Goal: Information Seeking & Learning: Learn about a topic

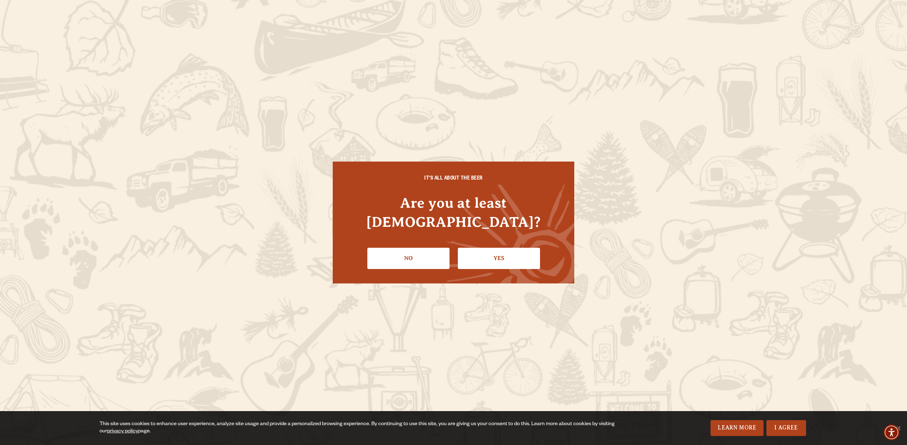
click at [498, 248] on link "Yes" at bounding box center [499, 258] width 82 height 21
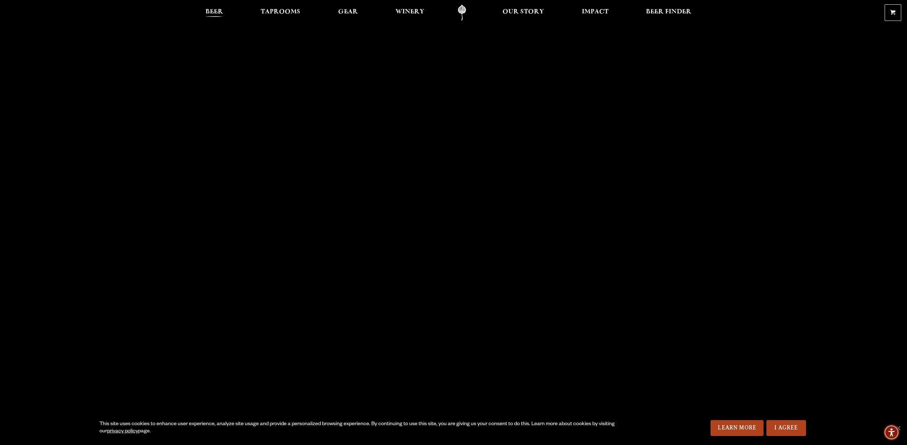
click at [220, 14] on span "Beer" at bounding box center [214, 12] width 18 height 6
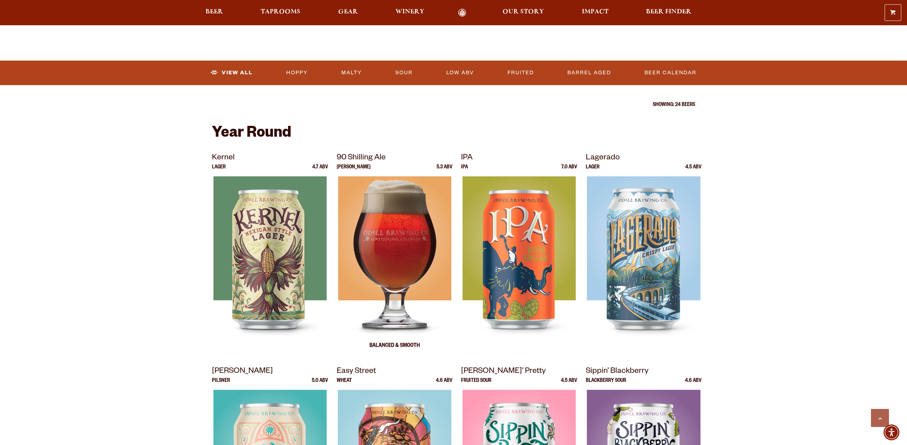
scroll to position [212, 0]
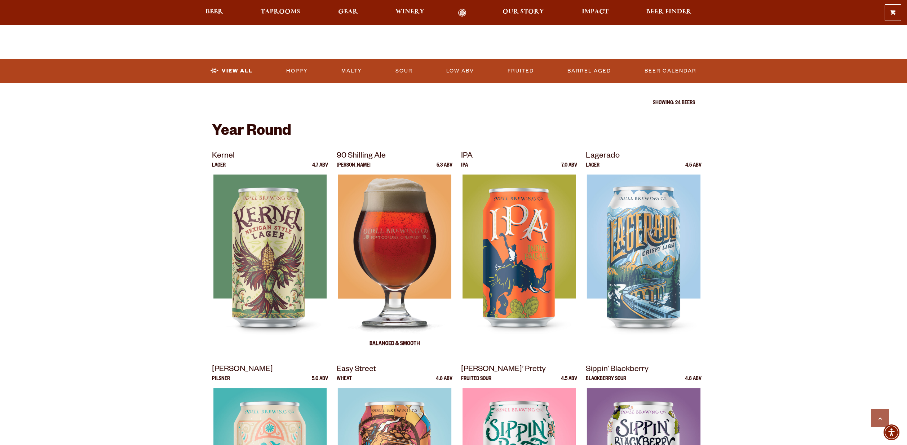
click at [393, 269] on img at bounding box center [394, 264] width 113 height 180
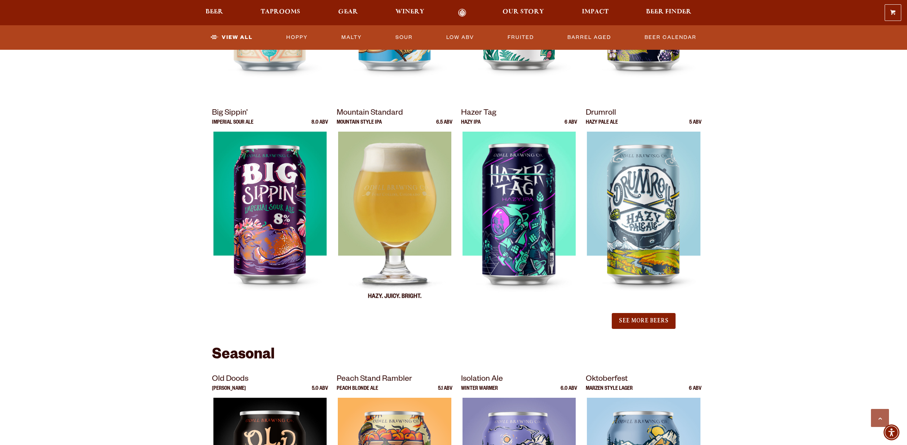
scroll to position [687, 0]
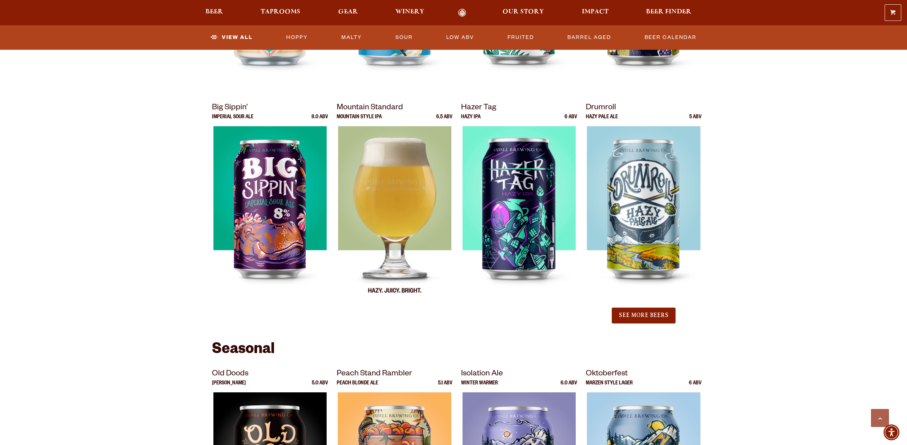
click at [386, 182] on img at bounding box center [395, 216] width 114 height 180
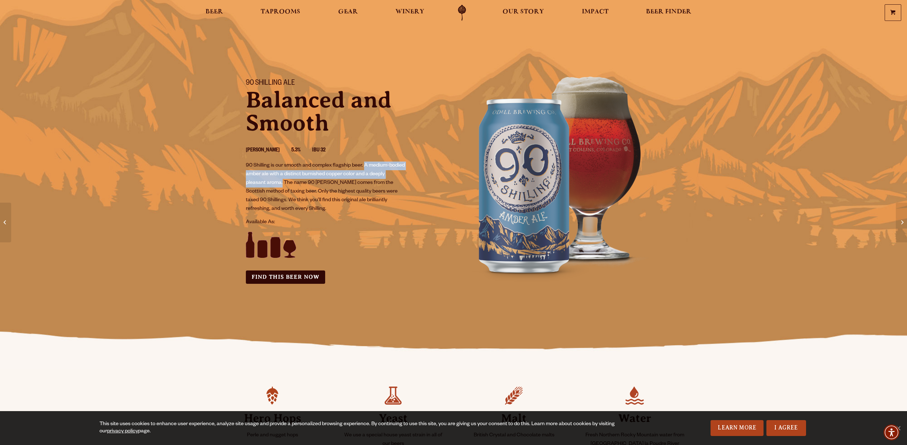
drag, startPoint x: 364, startPoint y: 164, endPoint x: 285, endPoint y: 183, distance: 81.1
click at [283, 182] on p "90 Shilling is our smooth and complex flagship beer. A medium-bodied amber ale …" at bounding box center [325, 187] width 159 height 52
copy p "A medium-bodied amber ale with a distinct burnished copper color and a deeply p…"
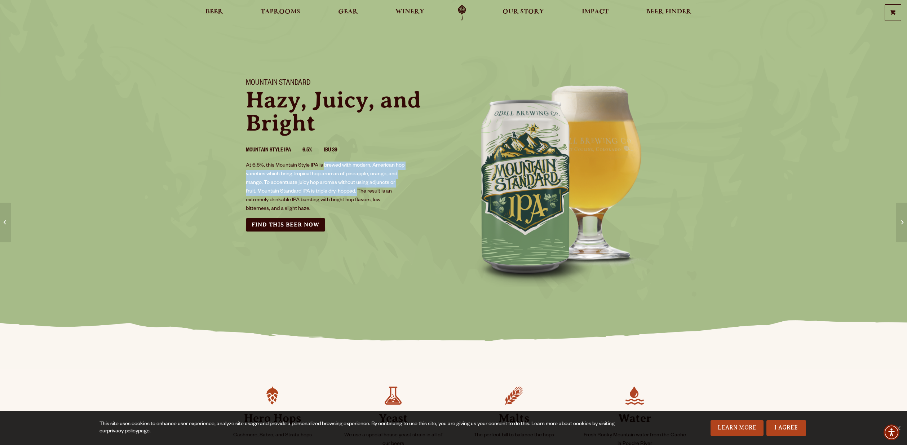
drag, startPoint x: 324, startPoint y: 164, endPoint x: 358, endPoint y: 192, distance: 43.8
click at [358, 192] on p "At 6.5%, this Mountain Style IPA is brewed with modern, American hop varieties …" at bounding box center [325, 187] width 159 height 52
click at [211, 12] on span "Beer" at bounding box center [214, 12] width 18 height 6
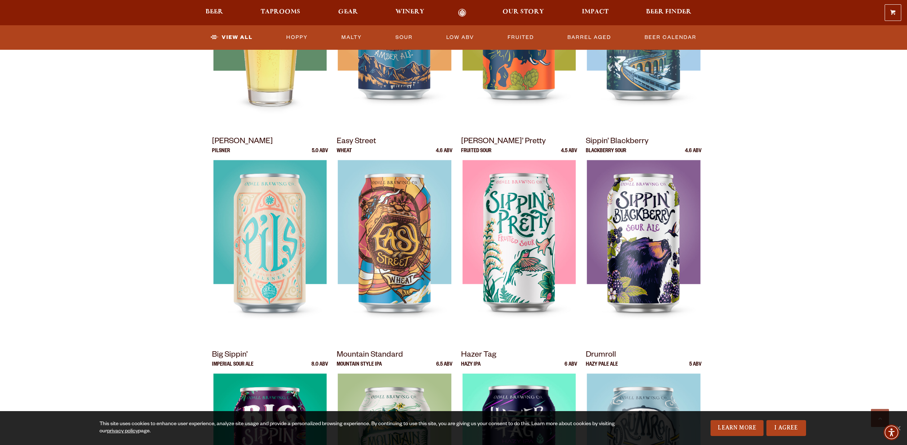
scroll to position [529, 0]
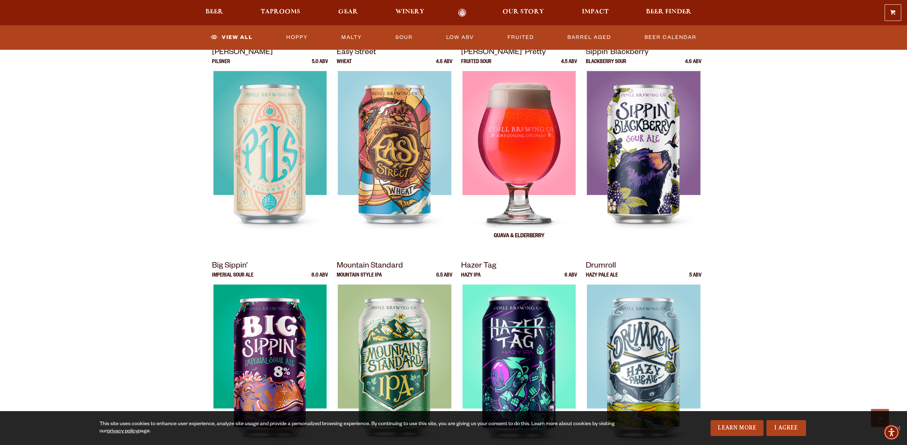
click at [521, 160] on img at bounding box center [518, 161] width 113 height 180
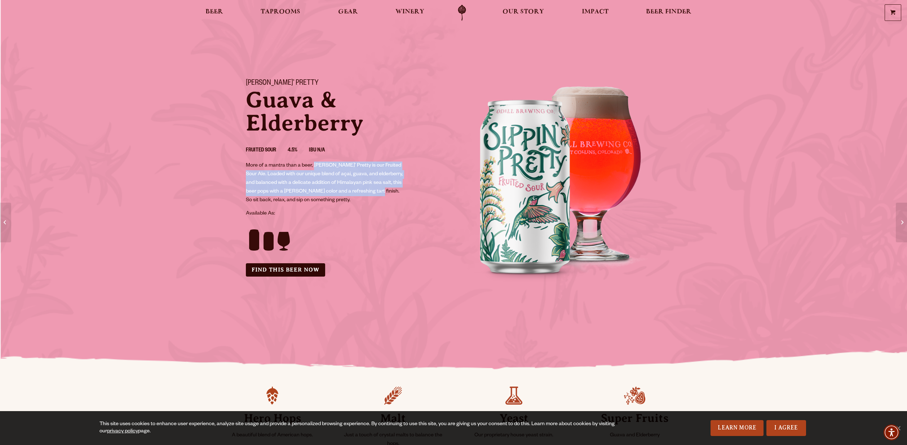
drag, startPoint x: 316, startPoint y: 165, endPoint x: 374, endPoint y: 192, distance: 63.9
click at [372, 190] on p "More of a mantra than a beer, Sippin’ Pretty is our Fruited Sour Ale. Loaded wi…" at bounding box center [325, 182] width 159 height 43
click at [217, 13] on span "Beer" at bounding box center [214, 12] width 18 height 6
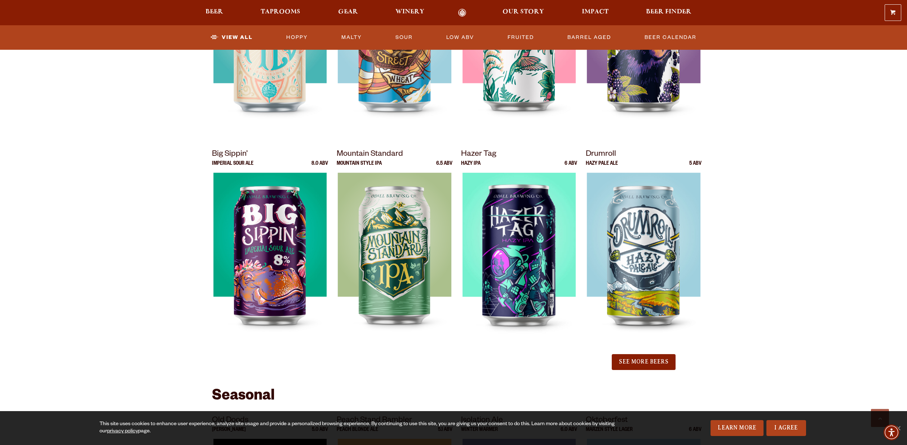
scroll to position [681, 0]
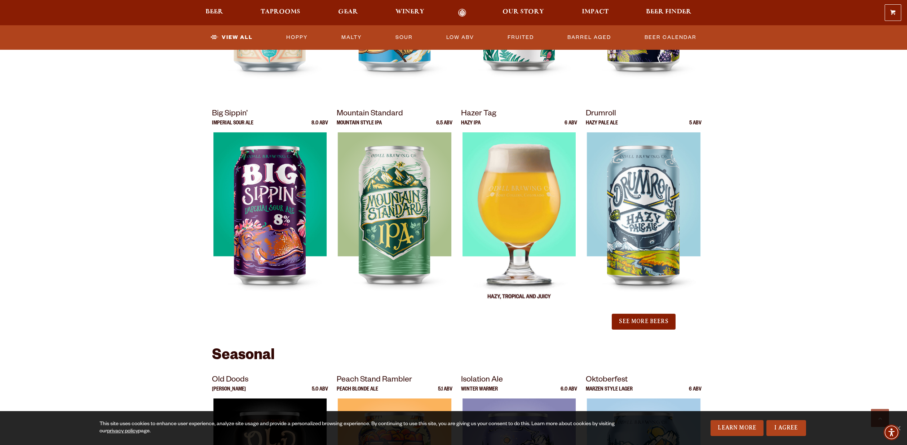
click at [514, 218] on img at bounding box center [519, 222] width 114 height 180
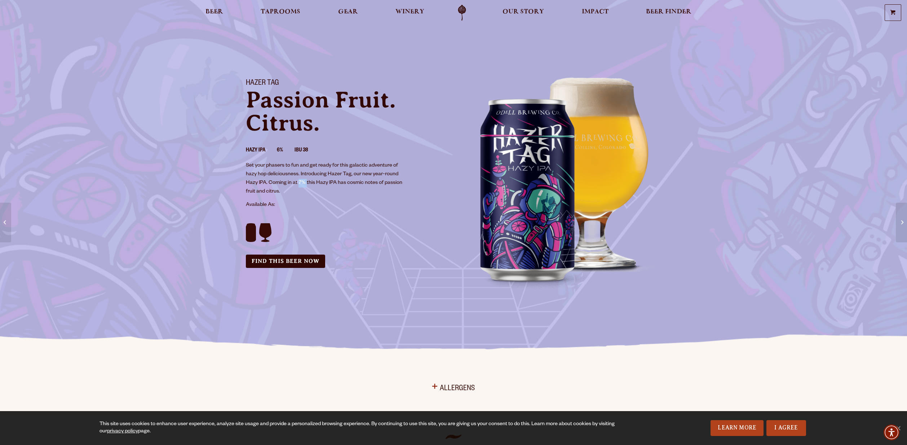
drag, startPoint x: 303, startPoint y: 182, endPoint x: 307, endPoint y: 182, distance: 3.6
click at [307, 182] on p "Set your phasers to fun and get ready for this galactic adventure of hazy hop d…" at bounding box center [325, 178] width 159 height 35
click at [282, 148] on li "6%" at bounding box center [286, 150] width 18 height 9
click at [208, 14] on span "Beer" at bounding box center [214, 12] width 18 height 6
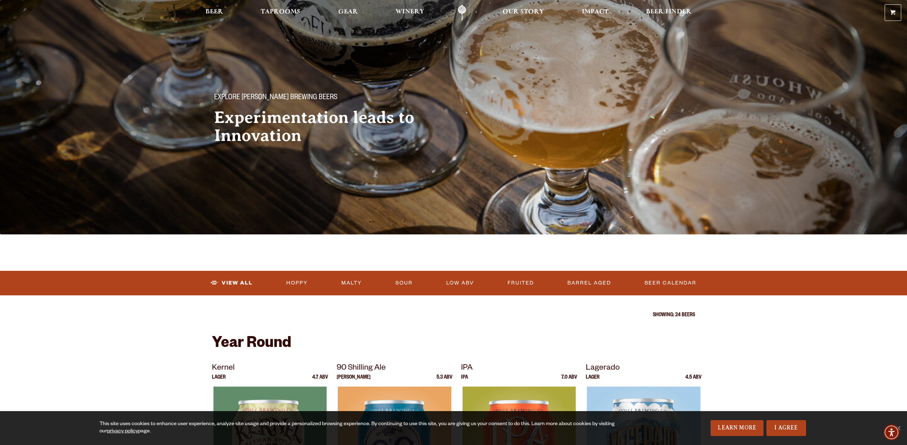
click at [323, 141] on h2 "Experimentation leads to Innovation" at bounding box center [326, 127] width 225 height 36
click at [463, 12] on link "Odell Home" at bounding box center [461, 13] width 27 height 16
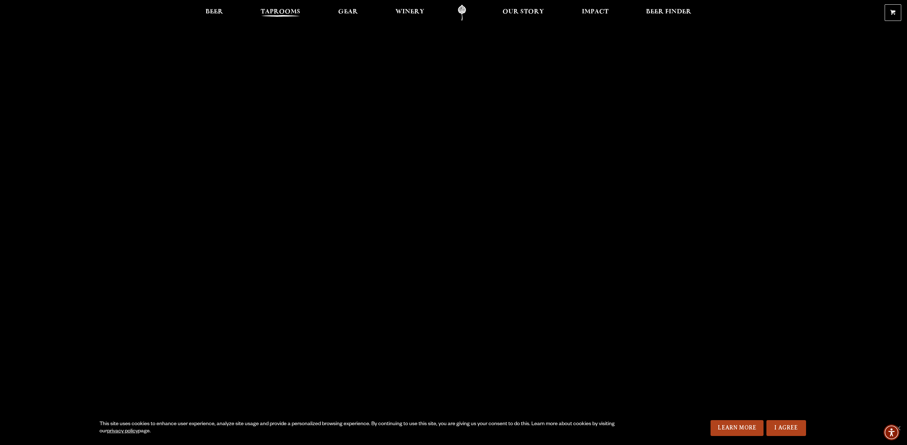
click at [295, 14] on span "Taprooms" at bounding box center [281, 12] width 40 height 6
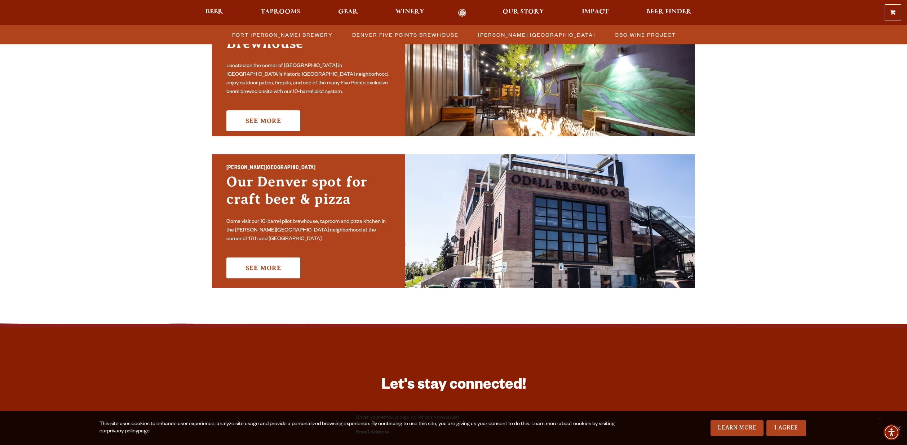
scroll to position [446, 0]
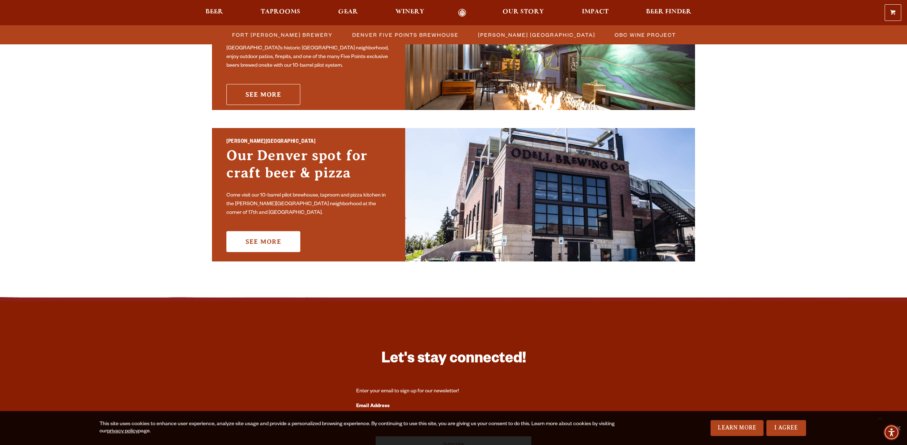
click at [274, 84] on link "See More" at bounding box center [263, 94] width 74 height 21
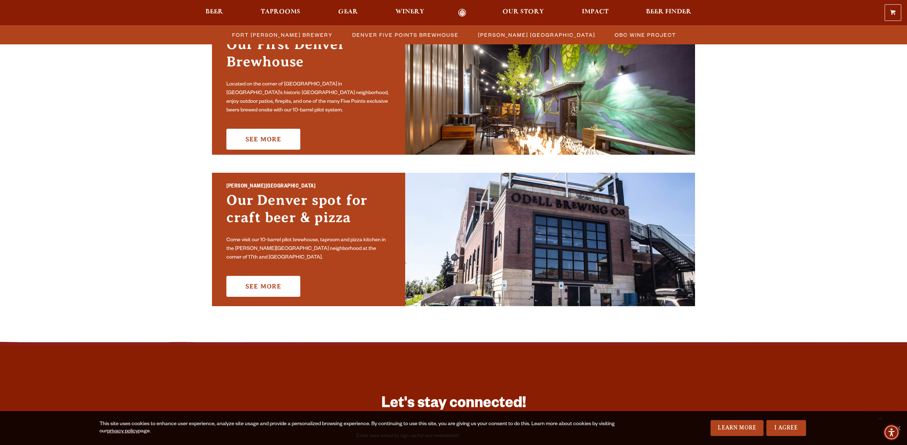
scroll to position [485, 0]
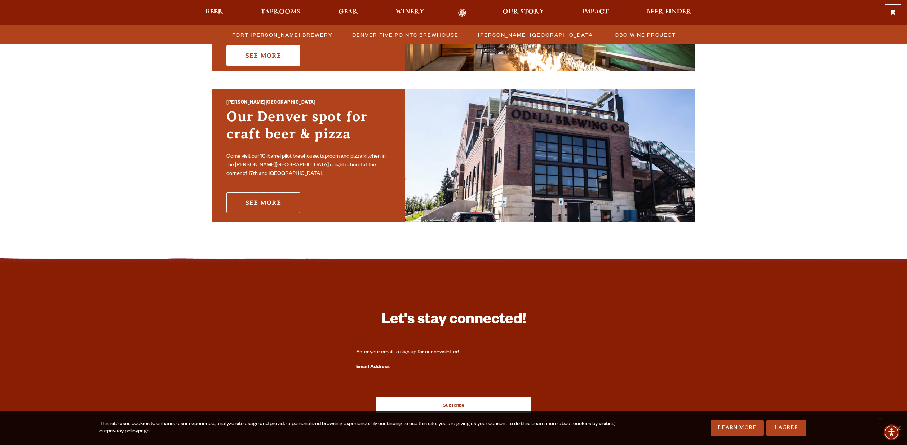
click at [281, 195] on link "See More" at bounding box center [263, 202] width 74 height 21
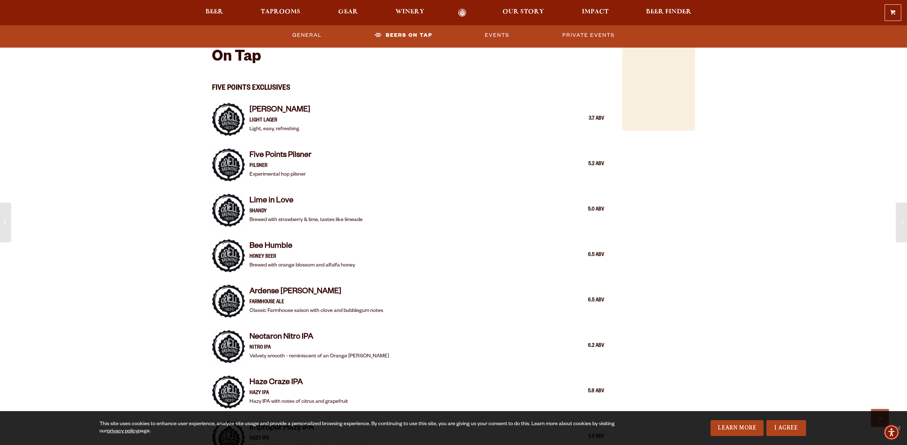
scroll to position [746, 0]
drag, startPoint x: 252, startPoint y: 129, endPoint x: 305, endPoint y: 131, distance: 53.0
click at [305, 131] on div "[PERSON_NAME] Lite Light Lager Light, easy, refreshing 3.7 ABV" at bounding box center [426, 118] width 355 height 29
drag, startPoint x: 250, startPoint y: 263, endPoint x: 364, endPoint y: 264, distance: 114.3
click at [364, 263] on div "Bee Humble Honey Beer Brewed with orange blossom and alfalfa honey 6.5 ABV" at bounding box center [426, 254] width 355 height 29
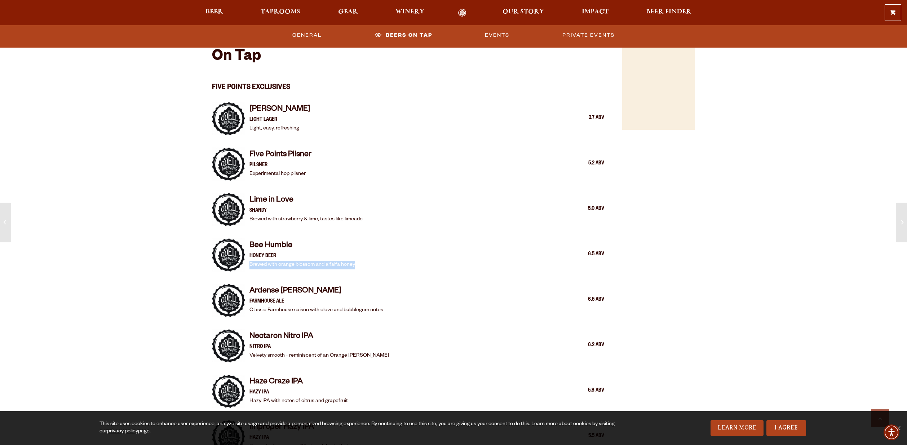
copy p "Brewed with orange blossom and alfalfa honey"
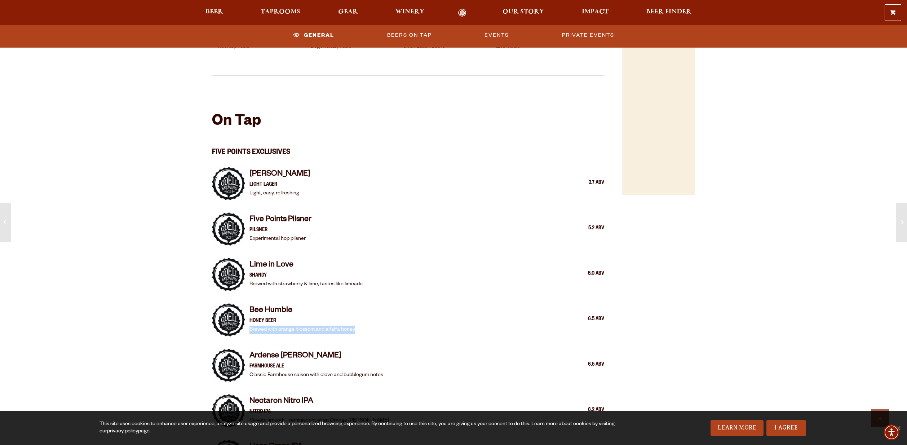
scroll to position [677, 0]
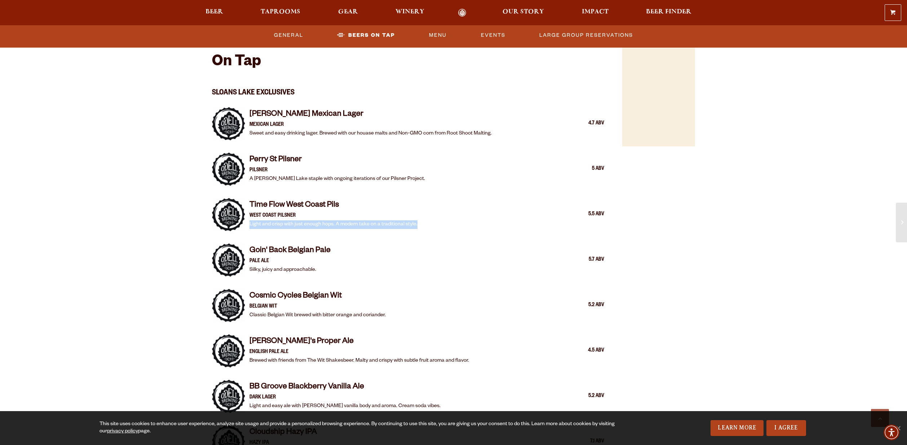
scroll to position [727, 0]
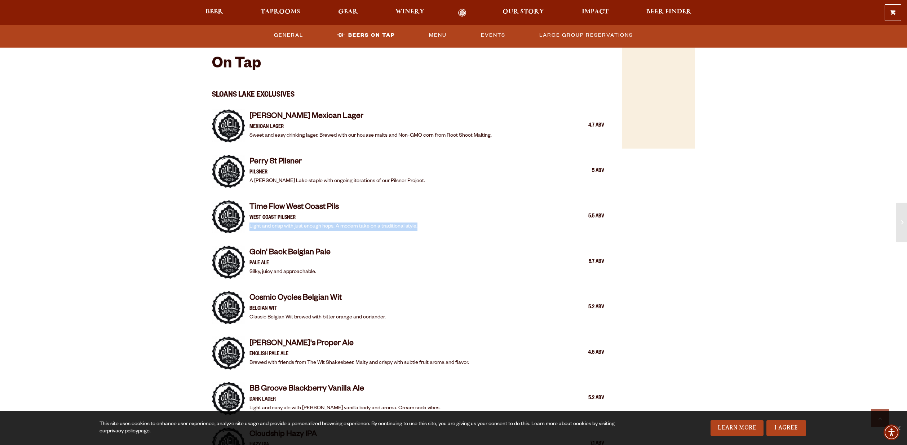
drag, startPoint x: 249, startPoint y: 215, endPoint x: 426, endPoint y: 222, distance: 176.4
click at [426, 221] on div "Time Flow West Coast Pils West Coast Pilsner Light and crisp with just enough h…" at bounding box center [426, 216] width 355 height 29
copy p "Light and crisp with just enough hops. A modern take on a traditional style."
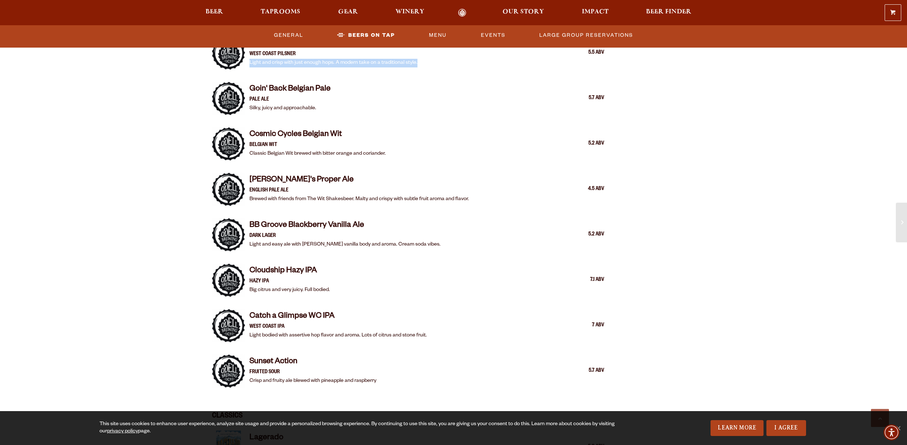
scroll to position [891, 0]
drag, startPoint x: 257, startPoint y: 280, endPoint x: 337, endPoint y: 284, distance: 80.1
click at [337, 284] on div "Cloudship Hazy IPA Hazy IPA Big citrus and very juicy. Full bodied. 7.1 ABV" at bounding box center [426, 279] width 355 height 29
copy p "Big citrus and very juicy. Full bodied."
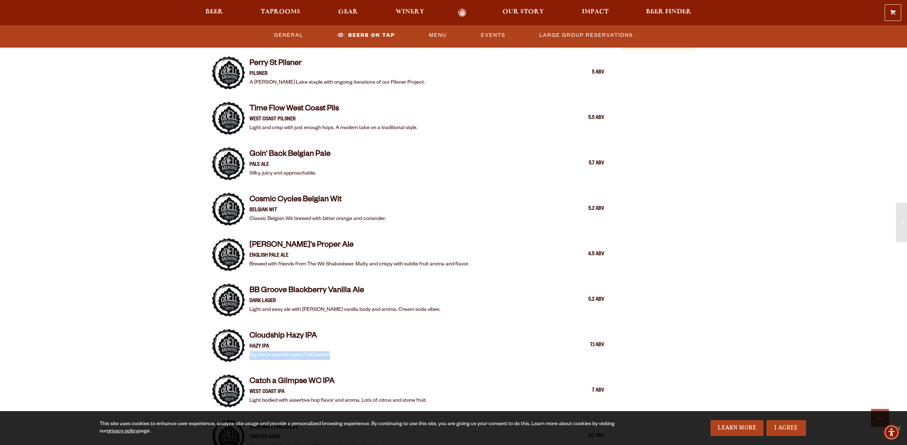
scroll to position [826, 0]
